Goal: Feedback & Contribution: Submit feedback/report problem

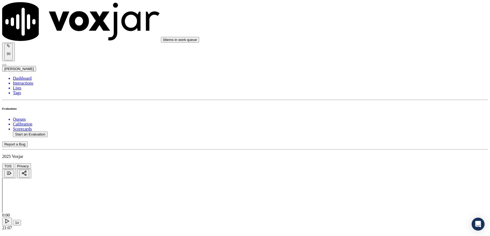
scroll to position [72, 0]
copy p "5138495716"
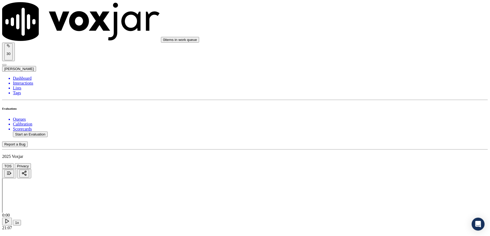
click at [369, 100] on div "Yes" at bounding box center [405, 99] width 106 height 5
click at [366, 139] on div "No" at bounding box center [405, 136] width 106 height 5
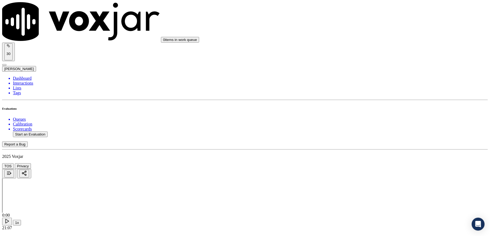
scroll to position [358, 0]
click at [369, 123] on div "Yes" at bounding box center [405, 120] width 106 height 5
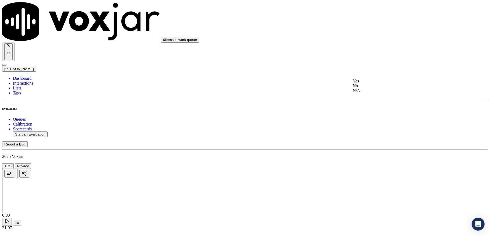
click at [368, 83] on div "Yes" at bounding box center [405, 81] width 106 height 5
drag, startPoint x: 368, startPoint y: 101, endPoint x: 368, endPoint y: 109, distance: 8.1
click at [368, 112] on div "Yes No N/A" at bounding box center [405, 118] width 106 height 15
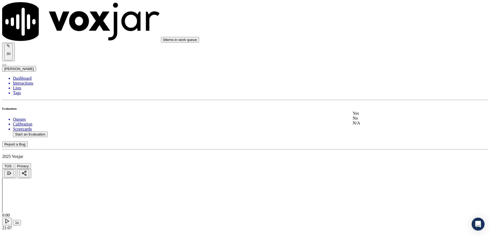
click at [368, 116] on div "Yes" at bounding box center [405, 113] width 106 height 5
click at [366, 153] on div "Yes" at bounding box center [405, 150] width 106 height 5
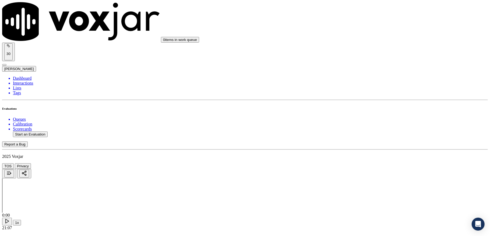
click at [370, 154] on div "No" at bounding box center [405, 151] width 106 height 5
click at [370, 115] on div "No" at bounding box center [405, 112] width 106 height 5
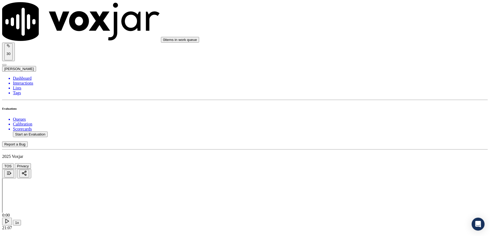
scroll to position [824, 0]
click at [372, 99] on div "Yes" at bounding box center [405, 97] width 106 height 5
click at [369, 161] on div "Yes" at bounding box center [405, 158] width 106 height 5
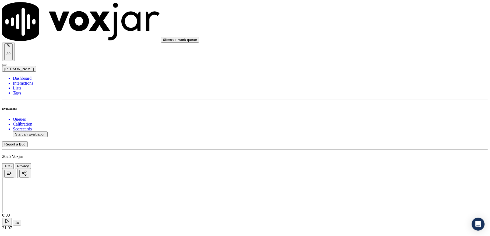
scroll to position [932, 0]
drag, startPoint x: 375, startPoint y: 109, endPoint x: 369, endPoint y: 117, distance: 10.2
click at [371, 115] on div "Yes" at bounding box center [405, 112] width 106 height 5
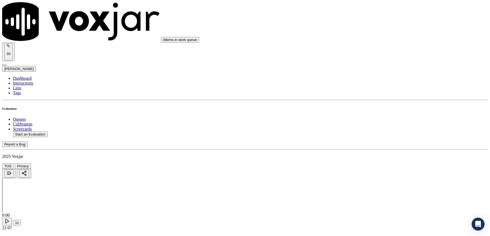
click at [368, 116] on div "No" at bounding box center [405, 113] width 106 height 5
paste textarea "Call id - 20250908-171200"
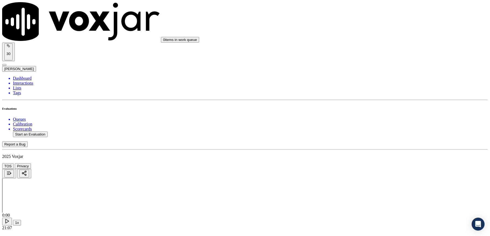
paste textarea "@09:09 - [PERSON_NAME] shares customer electric and gas id number <> The agent …"
type textarea "Call id - 20250908-171200 @09:09 - [PERSON_NAME] shares customer electric and g…"
click at [371, 86] on div "Yes" at bounding box center [405, 84] width 106 height 5
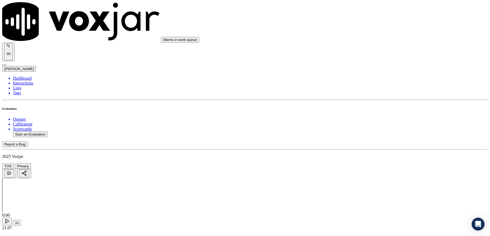
click at [369, 170] on div "N/A" at bounding box center [405, 168] width 106 height 5
drag, startPoint x: 369, startPoint y: 72, endPoint x: 369, endPoint y: 77, distance: 5.4
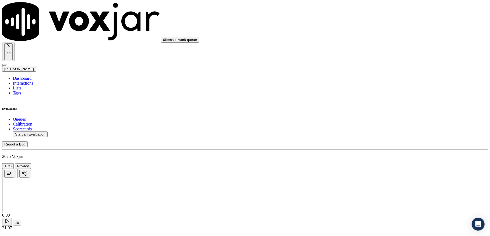
click at [369, 87] on div "Yes" at bounding box center [405, 86] width 106 height 5
click at [365, 155] on div "Yes" at bounding box center [405, 154] width 106 height 5
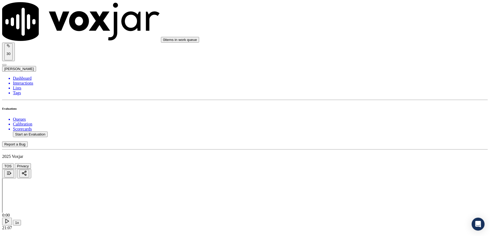
scroll to position [1362, 0]
click at [368, 94] on div "Yes" at bounding box center [405, 91] width 106 height 5
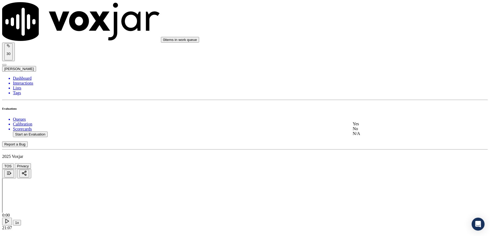
click at [368, 131] on div "No" at bounding box center [405, 128] width 106 height 5
drag, startPoint x: 369, startPoint y: 118, endPoint x: 367, endPoint y: 122, distance: 4.3
click at [369, 119] on div "Yes No N/A" at bounding box center [405, 124] width 106 height 15
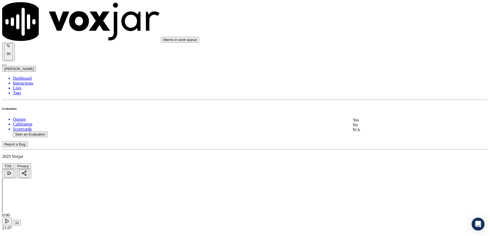
click at [367, 122] on div "Yes" at bounding box center [405, 119] width 106 height 5
click at [365, 96] on div "No" at bounding box center [405, 96] width 106 height 5
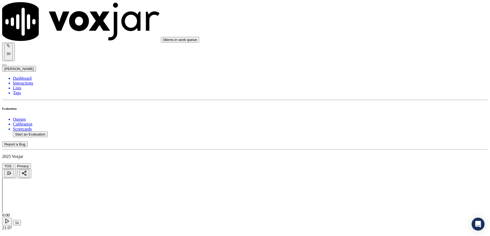
drag, startPoint x: 370, startPoint y: 112, endPoint x: 369, endPoint y: 110, distance: 2.8
click at [370, 112] on div "Yes" at bounding box center [405, 109] width 106 height 5
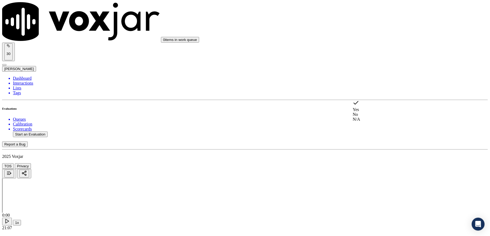
click at [366, 112] on div "No" at bounding box center [405, 114] width 106 height 5
click at [366, 172] on div "Yes" at bounding box center [405, 169] width 106 height 5
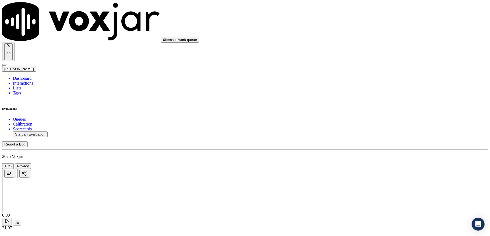
drag, startPoint x: 470, startPoint y: 35, endPoint x: 479, endPoint y: 70, distance: 35.4
click at [26, 76] on li "Dashboard" at bounding box center [250, 78] width 474 height 5
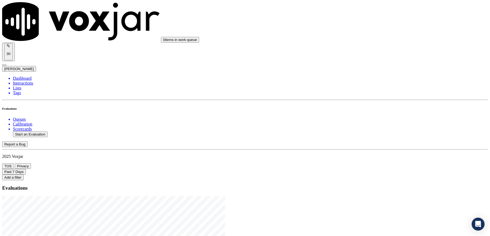
click at [33, 131] on button "Start an Evaluation" at bounding box center [30, 134] width 35 height 6
type input "20250908-125052_7812491077-all.mp3"
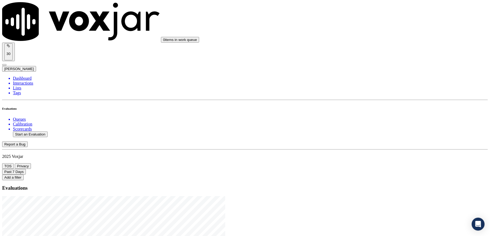
type input "[PERSON_NAME]"
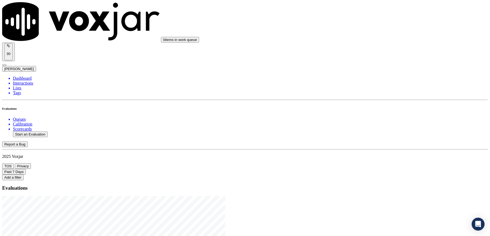
drag, startPoint x: 210, startPoint y: 101, endPoint x: 264, endPoint y: 106, distance: 53.7
type input "20250908-125052_7812491077-C1"
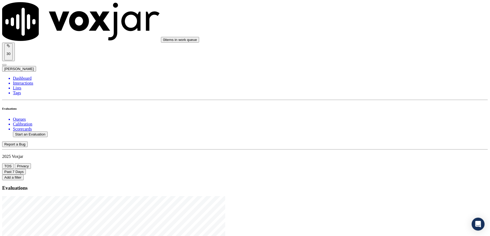
type input "[DATE]T15:54"
type input "[PERSON_NAME]"
drag, startPoint x: 184, startPoint y: 66, endPoint x: 135, endPoint y: 68, distance: 49.8
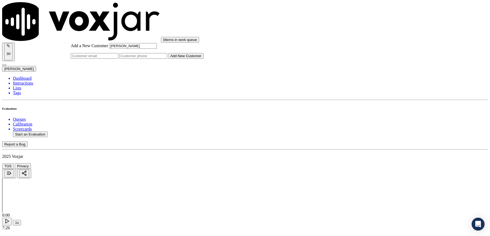
type input "[PERSON_NAME]"
click at [167, 59] on input "Add a New Customer" at bounding box center [143, 56] width 48 height 6
paste input "7812491077"
type input "7812491077"
click at [204, 59] on button "Add New Customer" at bounding box center [185, 56] width 35 height 6
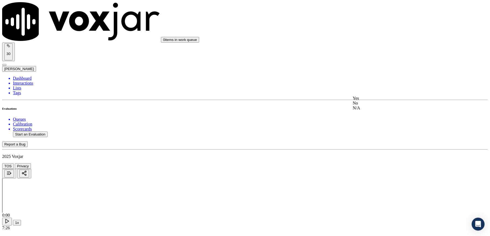
drag, startPoint x: 368, startPoint y: 102, endPoint x: 368, endPoint y: 105, distance: 3.0
click at [368, 101] on div "Yes" at bounding box center [405, 98] width 106 height 5
click at [366, 162] on div "Yes" at bounding box center [405, 159] width 106 height 5
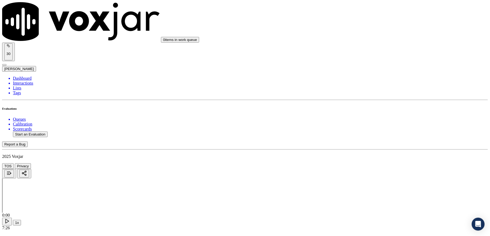
click at [370, 158] on div "Yes" at bounding box center [405, 155] width 106 height 5
click at [373, 119] on div "Yes" at bounding box center [405, 116] width 106 height 5
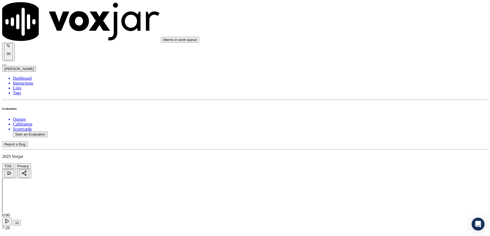
scroll to position [251, 0]
click at [368, 143] on div "Yes" at bounding box center [405, 140] width 106 height 5
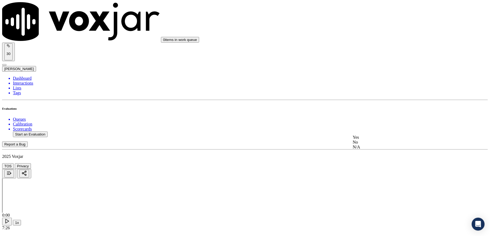
click at [370, 144] on div "No" at bounding box center [405, 142] width 106 height 5
drag, startPoint x: 378, startPoint y: 88, endPoint x: 378, endPoint y: 92, distance: 4.3
click at [369, 105] on div "No" at bounding box center [405, 102] width 106 height 5
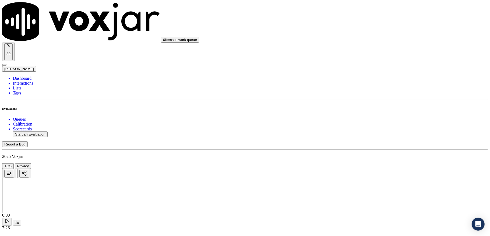
paste textarea "@2:09 [PERSON_NAME] shares the account number - he agent must ask for and obtai…"
type textarea "@2:09 [PERSON_NAME] shares the account number - he agent must ask for and obtai…"
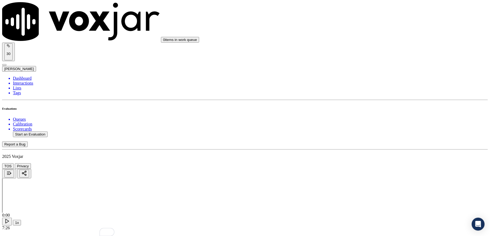
click at [363, 147] on div "N/A" at bounding box center [405, 144] width 106 height 5
click at [365, 127] on div "Yes" at bounding box center [405, 125] width 106 height 5
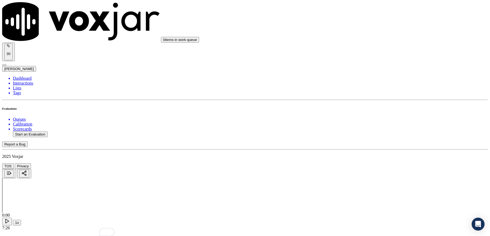
scroll to position [681, 0]
click at [368, 101] on div "Yes" at bounding box center [405, 98] width 106 height 5
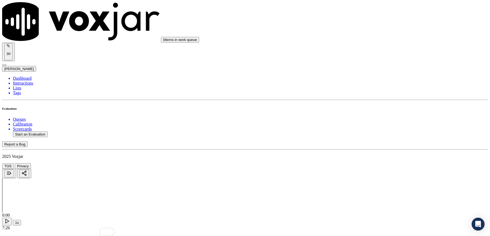
drag, startPoint x: 365, startPoint y: 105, endPoint x: 365, endPoint y: 98, distance: 6.5
click at [365, 102] on div "No" at bounding box center [405, 99] width 106 height 5
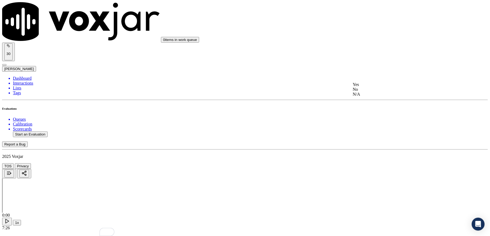
click at [369, 83] on div "Yes" at bounding box center [405, 84] width 106 height 5
click at [366, 77] on div "Yes" at bounding box center [405, 74] width 106 height 5
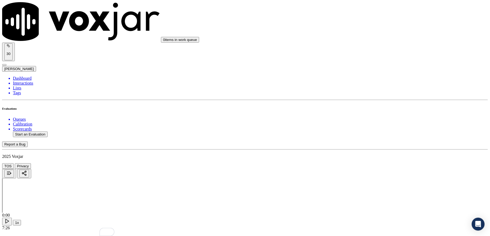
click at [368, 73] on div "Yes" at bounding box center [405, 70] width 106 height 5
click at [370, 81] on div "No" at bounding box center [405, 82] width 106 height 5
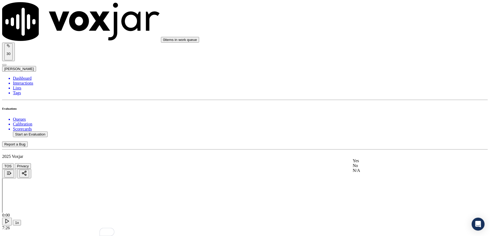
click at [372, 163] on div "Yes" at bounding box center [405, 160] width 106 height 5
drag, startPoint x: 366, startPoint y: 131, endPoint x: 363, endPoint y: 122, distance: 9.9
click at [366, 128] on div "No" at bounding box center [405, 125] width 106 height 5
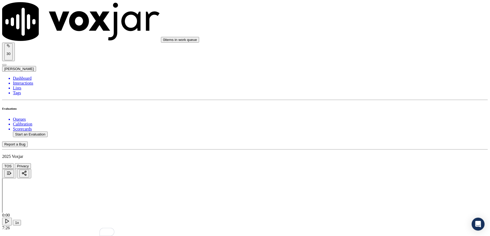
scroll to position [1183, 0]
click at [367, 83] on div "Yes" at bounding box center [405, 81] width 106 height 5
click at [368, 95] on div "No" at bounding box center [405, 93] width 106 height 5
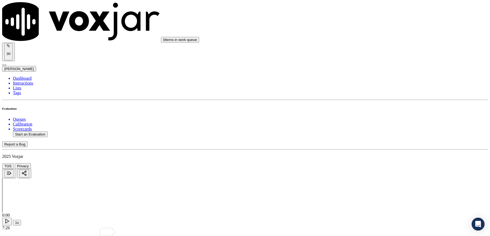
scroll to position [1219, 0]
click at [365, 114] on div "Yes" at bounding box center [405, 113] width 106 height 5
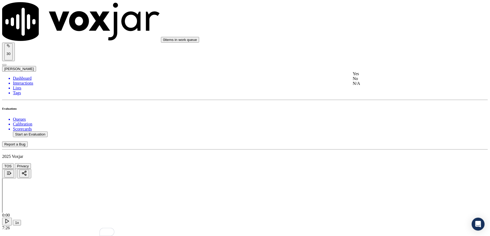
click at [365, 86] on div "N/A" at bounding box center [405, 83] width 106 height 5
click at [363, 116] on div "No" at bounding box center [405, 113] width 106 height 5
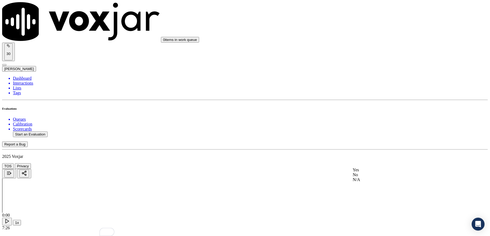
click at [363, 177] on div "No" at bounding box center [405, 174] width 106 height 5
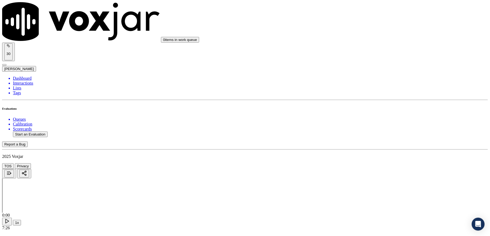
click at [27, 76] on li "Dashboard" at bounding box center [250, 78] width 474 height 5
click at [46, 131] on button "Start an Evaluation" at bounding box center [30, 134] width 35 height 6
drag, startPoint x: 210, startPoint y: 100, endPoint x: 252, endPoint y: 103, distance: 42.6
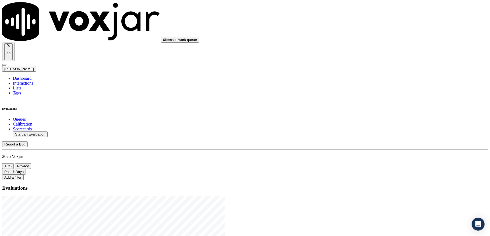
type input "20250905-134506_9786522881-C1"
type input "[DATE]T15:57"
type input "[PERSON_NAME]"
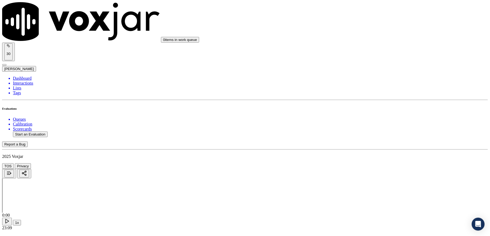
type input "[PERSON_NAME]"
drag, startPoint x: 218, startPoint y: 61, endPoint x: 156, endPoint y: 63, distance: 61.6
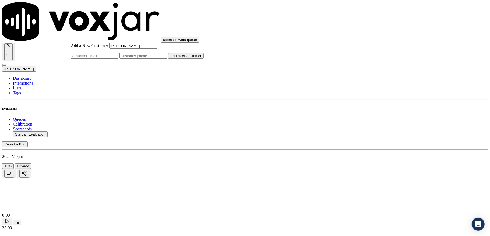
type input "[PERSON_NAME]"
click at [167, 59] on input "Add a New Customer" at bounding box center [143, 56] width 48 height 6
paste input "9786522881"
type input "9786522881"
click at [204, 59] on button "Add New Customer" at bounding box center [185, 56] width 35 height 6
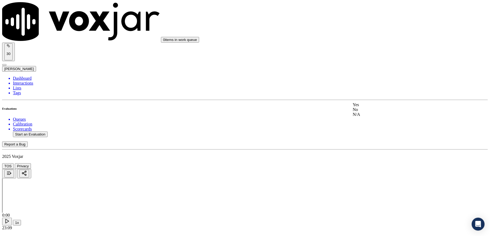
click at [373, 104] on div "Yes" at bounding box center [405, 104] width 106 height 5
click at [376, 133] on div "Yes" at bounding box center [405, 130] width 106 height 5
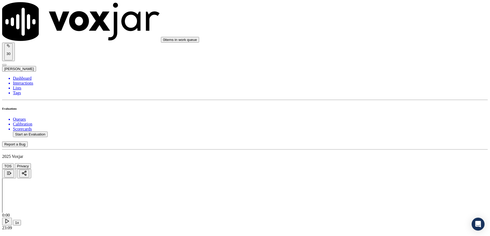
click at [380, 98] on div "No" at bounding box center [405, 95] width 106 height 5
click at [373, 93] on div "Yes" at bounding box center [405, 90] width 106 height 5
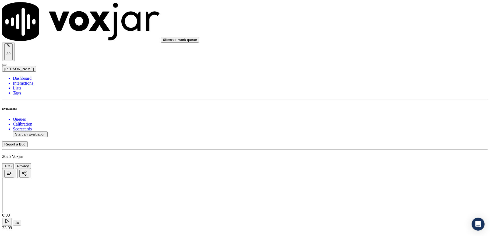
click at [374, 143] on div "No" at bounding box center [405, 140] width 106 height 5
paste textarea "[PERSON_NAME] failed to confirmed customer email id //"
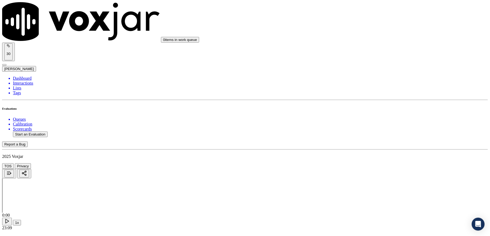
scroll to position [287, 0]
type textarea "[PERSON_NAME] failed to confirmed customer email id //"
click at [366, 127] on div "Yes" at bounding box center [405, 124] width 106 height 5
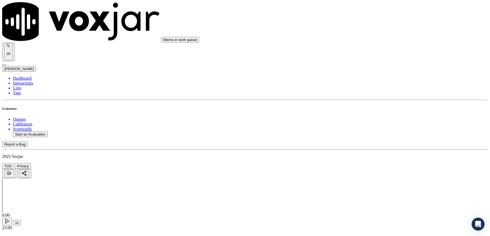
click at [365, 100] on div "No" at bounding box center [405, 101] width 106 height 5
click at [372, 152] on div "Yes" at bounding box center [405, 149] width 106 height 5
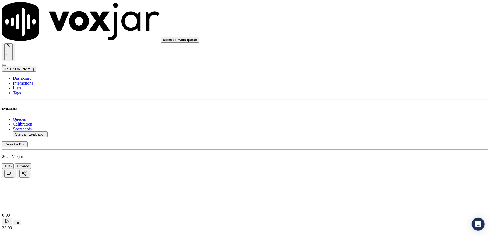
scroll to position [430, 0]
click at [370, 147] on div "Yes" at bounding box center [405, 145] width 106 height 5
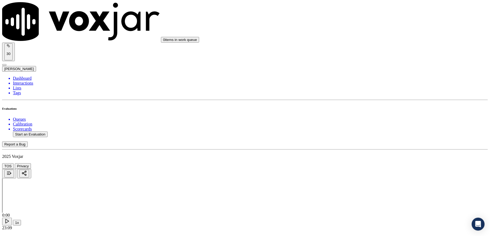
click at [376, 92] on div "N/A" at bounding box center [405, 91] width 106 height 5
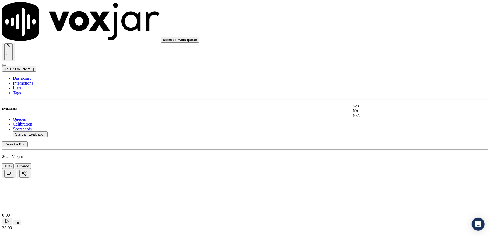
click at [374, 108] on div "Yes" at bounding box center [405, 106] width 106 height 5
click at [371, 110] on div "Yes" at bounding box center [405, 107] width 106 height 5
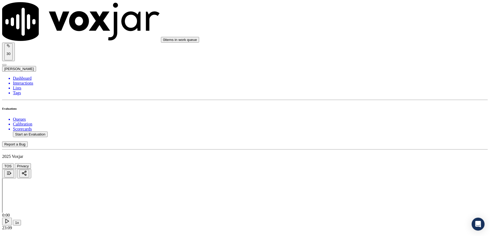
click at [365, 111] on div "No" at bounding box center [405, 108] width 106 height 5
click at [369, 72] on div "No" at bounding box center [405, 69] width 106 height 5
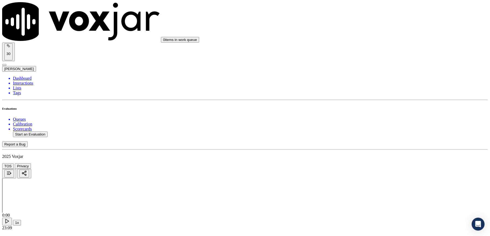
scroll to position [860, 0]
click at [373, 92] on div "Yes" at bounding box center [405, 90] width 106 height 5
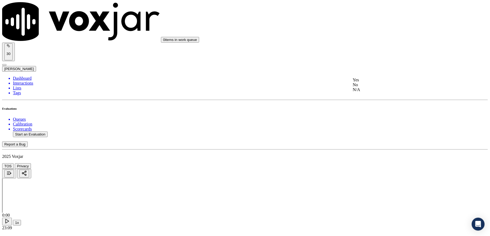
click at [369, 82] on div "Yes" at bounding box center [405, 79] width 106 height 5
click at [370, 70] on div "Yes" at bounding box center [405, 69] width 106 height 5
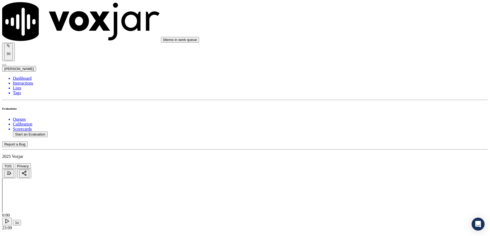
click at [365, 114] on div "N/A" at bounding box center [405, 111] width 106 height 5
click at [369, 122] on div "Yes" at bounding box center [405, 119] width 106 height 5
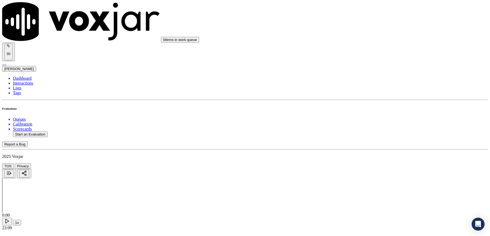
scroll to position [1219, 0]
click at [367, 99] on div "N/A" at bounding box center [405, 96] width 106 height 5
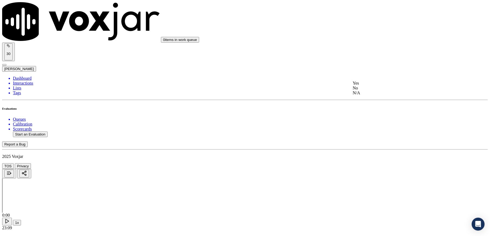
click at [370, 84] on div "Yes" at bounding box center [405, 83] width 106 height 5
click at [367, 162] on div "Yes No N/A" at bounding box center [405, 168] width 106 height 15
click at [367, 165] on div "Yes" at bounding box center [405, 163] width 106 height 5
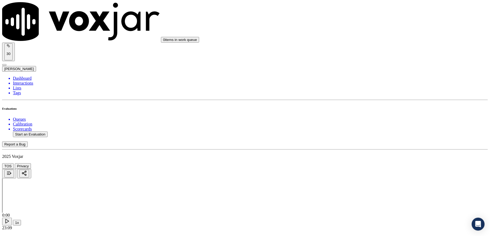
click at [366, 95] on div "No" at bounding box center [405, 92] width 106 height 5
click at [367, 87] on div "Yes" at bounding box center [405, 84] width 106 height 5
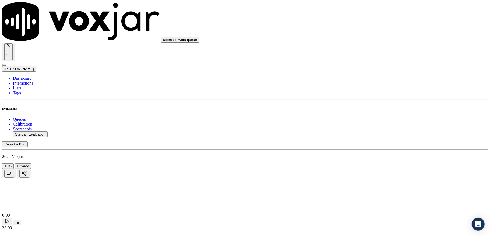
click at [368, 90] on div "Yes" at bounding box center [405, 88] width 106 height 12
click at [366, 96] on div "No" at bounding box center [405, 96] width 106 height 5
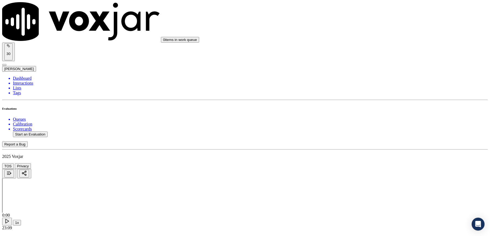
click at [366, 117] on div "No" at bounding box center [405, 114] width 106 height 5
click at [364, 171] on div "Yes" at bounding box center [405, 169] width 106 height 5
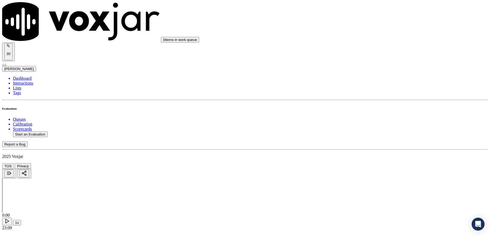
click at [24, 76] on li "Dashboard" at bounding box center [250, 78] width 474 height 5
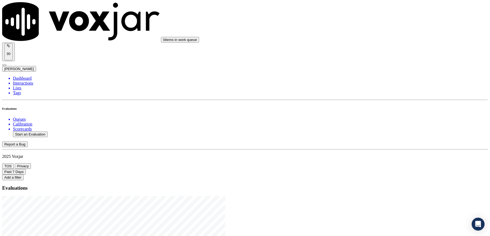
click at [41, 131] on button "Start an Evaluation" at bounding box center [30, 134] width 35 height 6
drag, startPoint x: 210, startPoint y: 100, endPoint x: 243, endPoint y: 100, distance: 32.8
type input "20250908-153751_3302681829-C1"
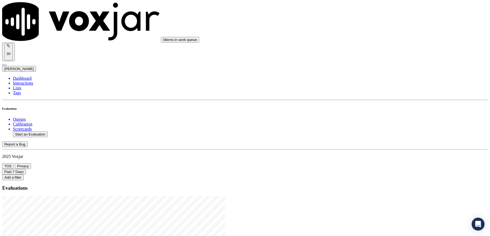
type input "[DATE]T16:39"
type input "jan"
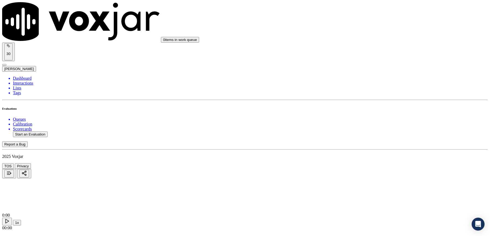
paste input "[PERSON_NAME]"
type input "[PERSON_NAME]"
drag, startPoint x: 210, startPoint y: 65, endPoint x: 105, endPoint y: 78, distance: 105.9
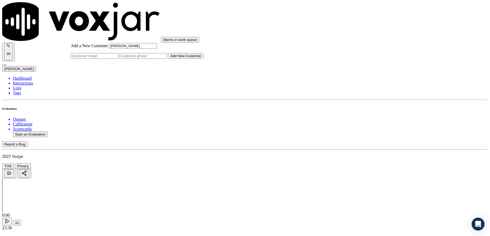
type input "[PERSON_NAME]"
click at [167, 59] on input "Add a New Customer" at bounding box center [143, 56] width 48 height 6
paste input "3302681829"
paste input "2343875628"
type input "3302681829_2343875628"
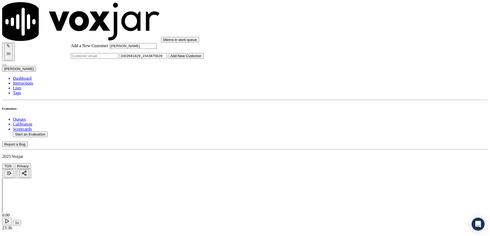
click at [204, 59] on button "Add New Customer" at bounding box center [185, 56] width 35 height 6
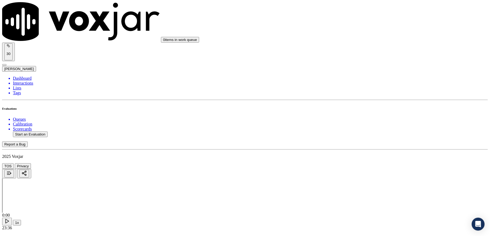
click at [367, 70] on div "Yes" at bounding box center [405, 68] width 106 height 5
click at [368, 132] on div "Yes" at bounding box center [405, 130] width 106 height 5
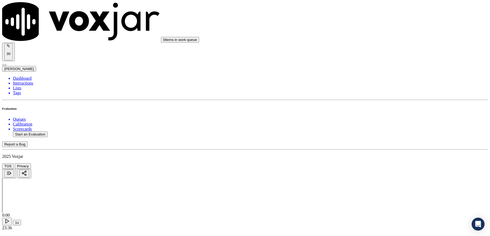
click at [378, 129] on div "Yes" at bounding box center [405, 126] width 106 height 5
click at [375, 102] on div "Yes" at bounding box center [405, 99] width 106 height 5
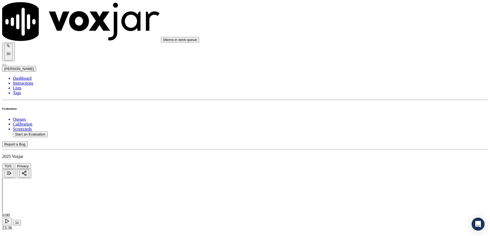
scroll to position [287, 0]
click at [369, 103] on div "No" at bounding box center [405, 100] width 106 height 5
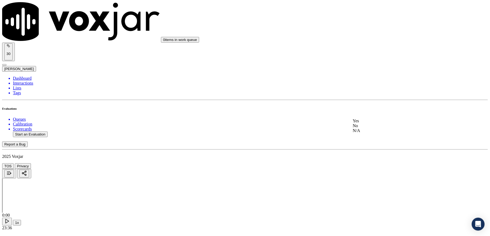
click at [368, 122] on div "Yes" at bounding box center [405, 120] width 106 height 5
click at [373, 129] on div "N/A" at bounding box center [405, 126] width 106 height 5
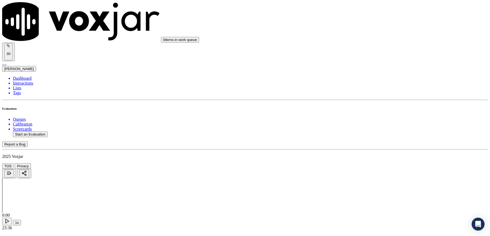
click at [369, 78] on div "Yes" at bounding box center [405, 77] width 106 height 5
click at [375, 116] on div "Yes" at bounding box center [405, 114] width 106 height 5
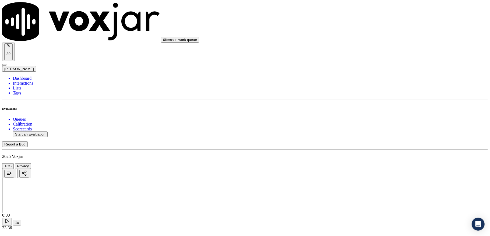
scroll to position [681, 0]
click at [372, 118] on div "No" at bounding box center [405, 115] width 106 height 5
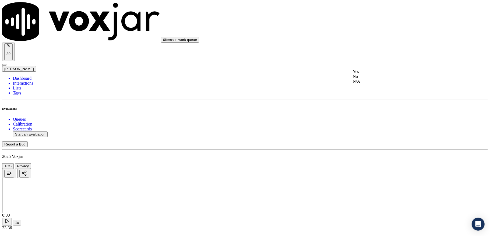
click at [369, 79] on div "No" at bounding box center [405, 76] width 106 height 5
click at [371, 99] on div "Yes" at bounding box center [405, 97] width 106 height 5
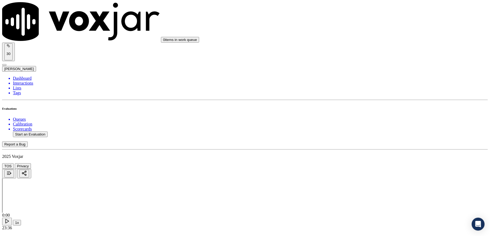
click at [372, 88] on div "Yes" at bounding box center [405, 86] width 106 height 5
click at [375, 79] on div "Yes" at bounding box center [405, 76] width 106 height 5
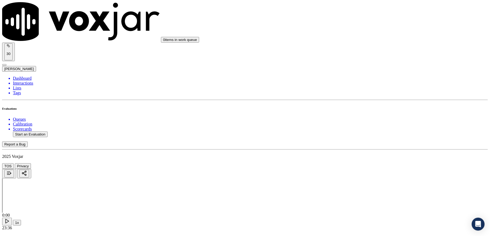
scroll to position [1004, 0]
click at [373, 111] on div "Yes" at bounding box center [405, 108] width 106 height 5
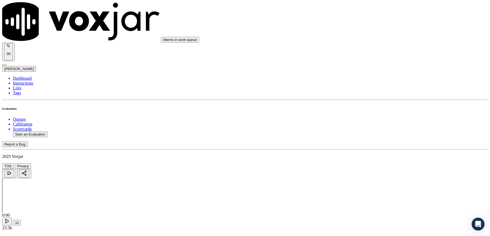
click at [368, 94] on div "Yes" at bounding box center [405, 91] width 106 height 5
click at [365, 106] on div "N/A" at bounding box center [405, 103] width 106 height 5
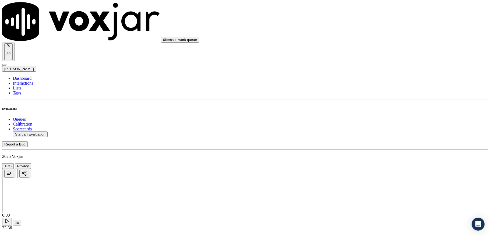
scroll to position [1254, 0]
click at [370, 90] on div "Yes" at bounding box center [405, 90] width 106 height 5
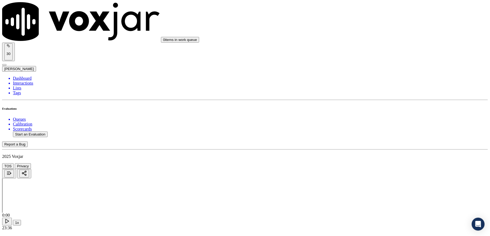
click at [368, 101] on div "Yes" at bounding box center [405, 98] width 106 height 5
click at [366, 139] on div "Yes No N/A" at bounding box center [405, 136] width 106 height 15
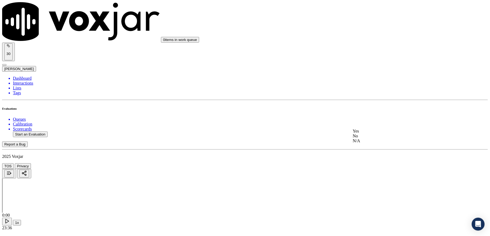
click at [361, 138] on div "No" at bounding box center [405, 135] width 106 height 5
click at [372, 98] on div "No" at bounding box center [405, 96] width 106 height 5
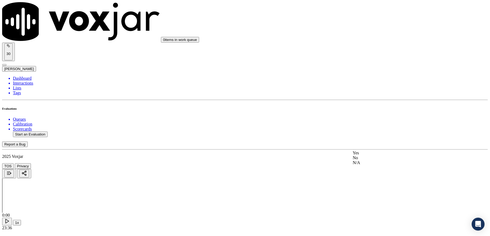
click at [371, 160] on div "No" at bounding box center [405, 157] width 106 height 5
click at [371, 172] on div "Yes" at bounding box center [405, 169] width 106 height 5
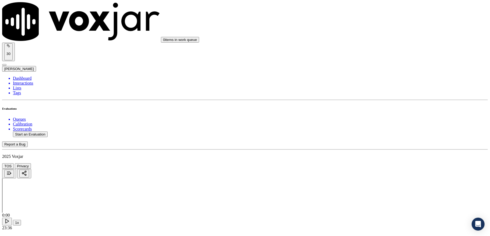
click at [26, 76] on li "Dashboard" at bounding box center [250, 78] width 474 height 5
click at [38, 131] on button "Start an Evaluation" at bounding box center [30, 134] width 35 height 6
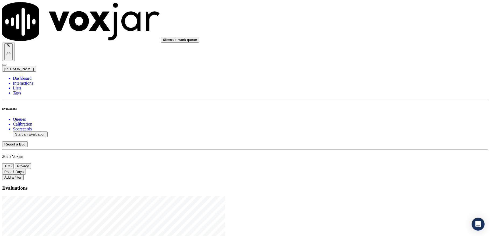
drag, startPoint x: 210, startPoint y: 100, endPoint x: 241, endPoint y: 101, distance: 31.2
type input "20250908-133901_3304884248-C1"
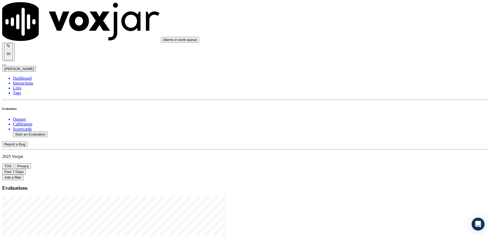
type input "[DATE]T17:14"
type input "[PERSON_NAME]"
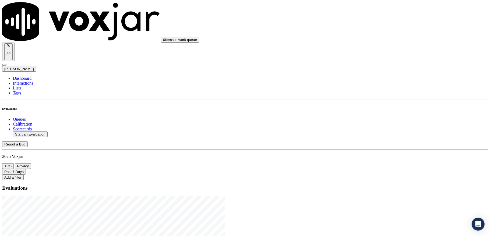
scroll to position [50, 0]
type input "[PERSON_NAME]"
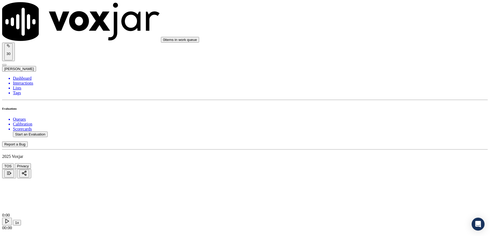
drag, startPoint x: 215, startPoint y: 66, endPoint x: 130, endPoint y: 71, distance: 85.1
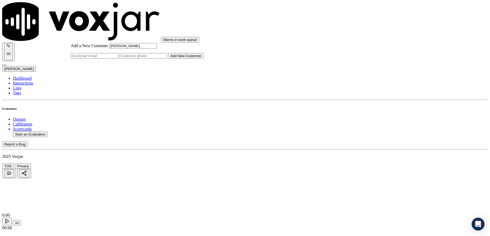
type input "[PERSON_NAME]"
click at [167, 59] on input "Add a New Customer" at bounding box center [143, 56] width 48 height 6
paste input "3304884248"
type input "3304884248"
click at [204, 59] on button "Add New Customer" at bounding box center [185, 56] width 35 height 6
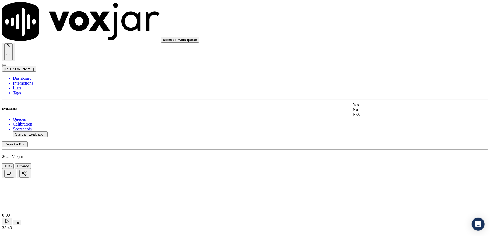
click at [365, 106] on div "Yes" at bounding box center [405, 104] width 106 height 5
click at [372, 168] on div "Yes" at bounding box center [405, 165] width 106 height 5
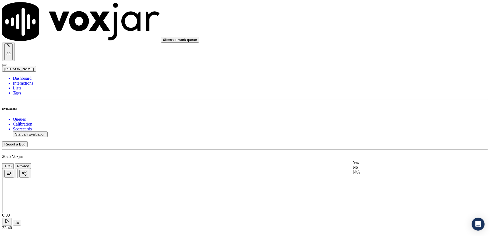
click at [368, 169] on div "No" at bounding box center [405, 167] width 106 height 5
click at [373, 145] on div "N/A" at bounding box center [405, 143] width 106 height 5
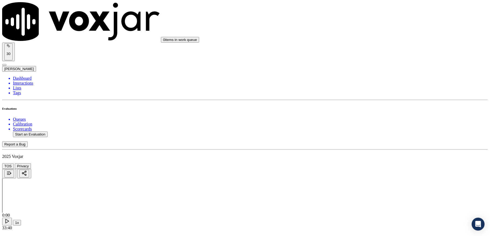
scroll to position [179, 0]
click at [369, 138] on div "Yes" at bounding box center [405, 135] width 106 height 5
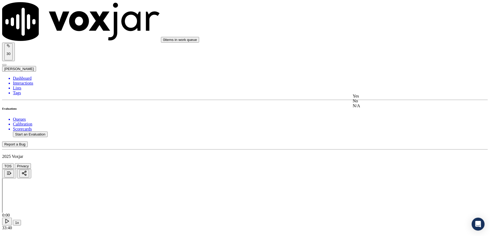
click at [365, 103] on div "No" at bounding box center [405, 100] width 106 height 5
click at [379, 55] on div "Yes" at bounding box center [405, 54] width 106 height 5
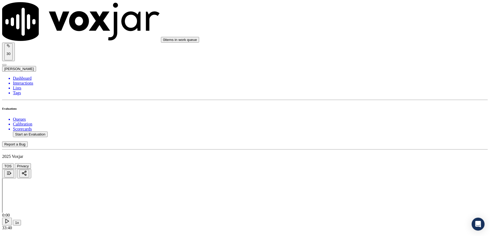
click at [384, 87] on div "Yes" at bounding box center [405, 84] width 106 height 5
click at [378, 129] on div "N/A" at bounding box center [405, 126] width 106 height 5
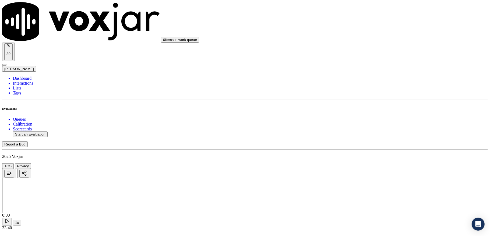
scroll to position [502, 0]
click at [376, 112] on div "Yes No N/A" at bounding box center [405, 118] width 106 height 15
click at [374, 113] on div "Yes" at bounding box center [405, 113] width 106 height 5
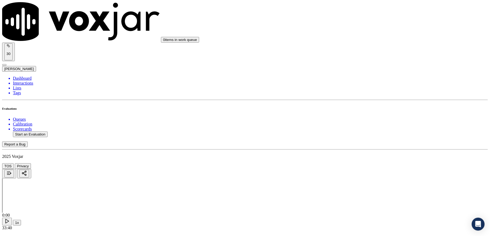
click at [370, 122] on div "No" at bounding box center [405, 119] width 106 height 5
click at [373, 115] on div "Yes No N/A" at bounding box center [405, 123] width 106 height 22
click at [372, 117] on div "Yes" at bounding box center [405, 114] width 106 height 5
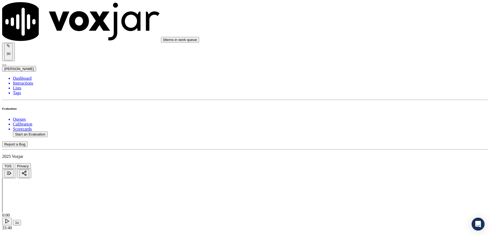
scroll to position [681, 0]
click at [375, 113] on div "Yes" at bounding box center [405, 111] width 106 height 5
drag, startPoint x: 438, startPoint y: 120, endPoint x: 407, endPoint y: 131, distance: 33.0
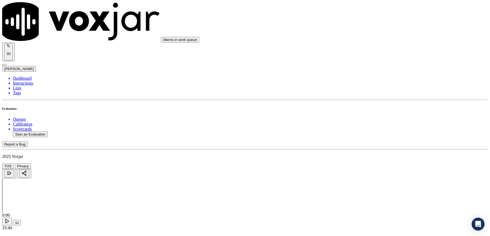
paste textarea "@4:47 [PERSON_NAME] - the new rates and charges for your electric and for the g…"
type textarea "@4:47 [PERSON_NAME] - the new rates and charges for your electric and for the g…"
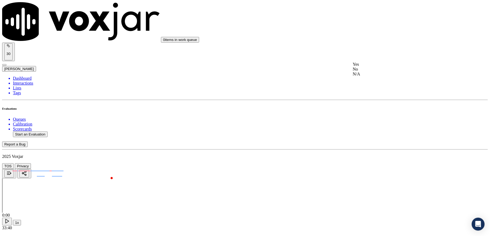
click at [365, 72] on div "No" at bounding box center [405, 69] width 106 height 5
click at [371, 92] on div "Yes" at bounding box center [405, 90] width 106 height 5
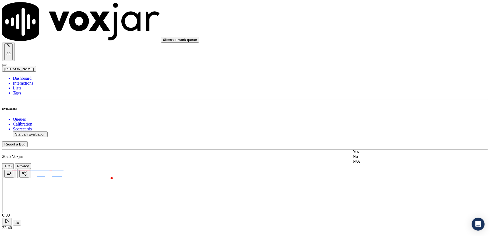
click at [368, 154] on div "Yes" at bounding box center [405, 151] width 106 height 5
click at [369, 108] on div "Yes" at bounding box center [405, 105] width 106 height 5
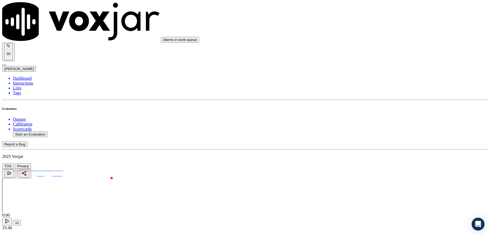
scroll to position [1004, 0]
click at [373, 137] on div "Yes" at bounding box center [405, 137] width 106 height 5
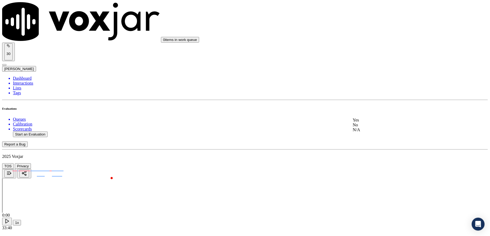
click at [367, 122] on div "Yes" at bounding box center [405, 119] width 106 height 5
click at [371, 99] on div "N/A" at bounding box center [405, 96] width 106 height 5
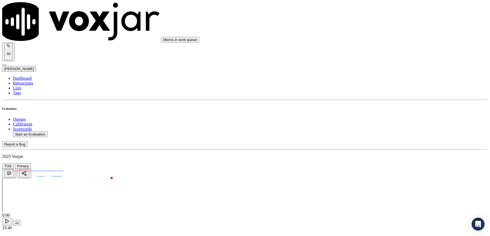
click at [374, 85] on div "Yes" at bounding box center [405, 83] width 106 height 5
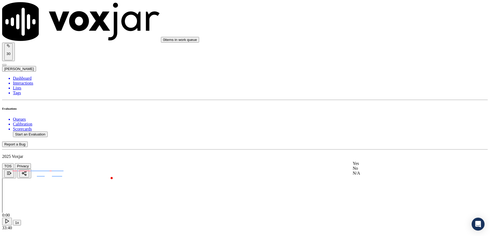
click at [365, 166] on div "Yes" at bounding box center [405, 163] width 106 height 5
click at [369, 131] on div "No" at bounding box center [405, 128] width 106 height 5
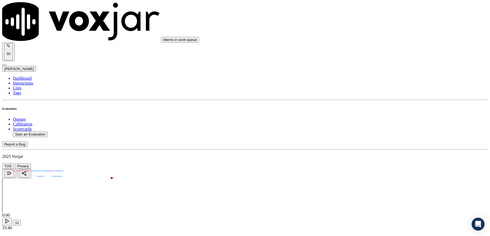
drag, startPoint x: 371, startPoint y: 158, endPoint x: 375, endPoint y: 153, distance: 6.2
click at [371, 153] on div "No" at bounding box center [405, 150] width 106 height 5
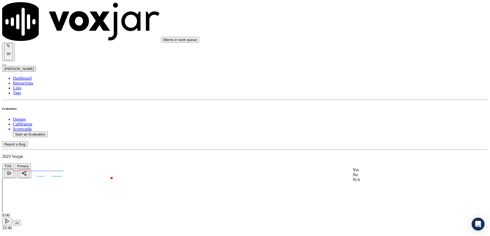
click at [367, 170] on div "Yes" at bounding box center [405, 169] width 106 height 5
click at [376, 115] on div "Yes" at bounding box center [405, 112] width 105 height 5
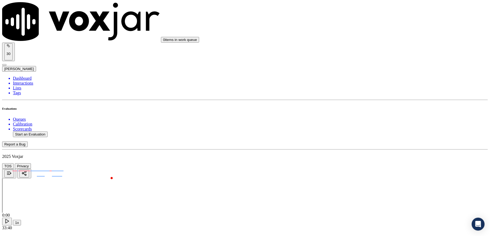
click at [369, 125] on div "No" at bounding box center [405, 124] width 106 height 5
